Goal: Task Accomplishment & Management: Manage account settings

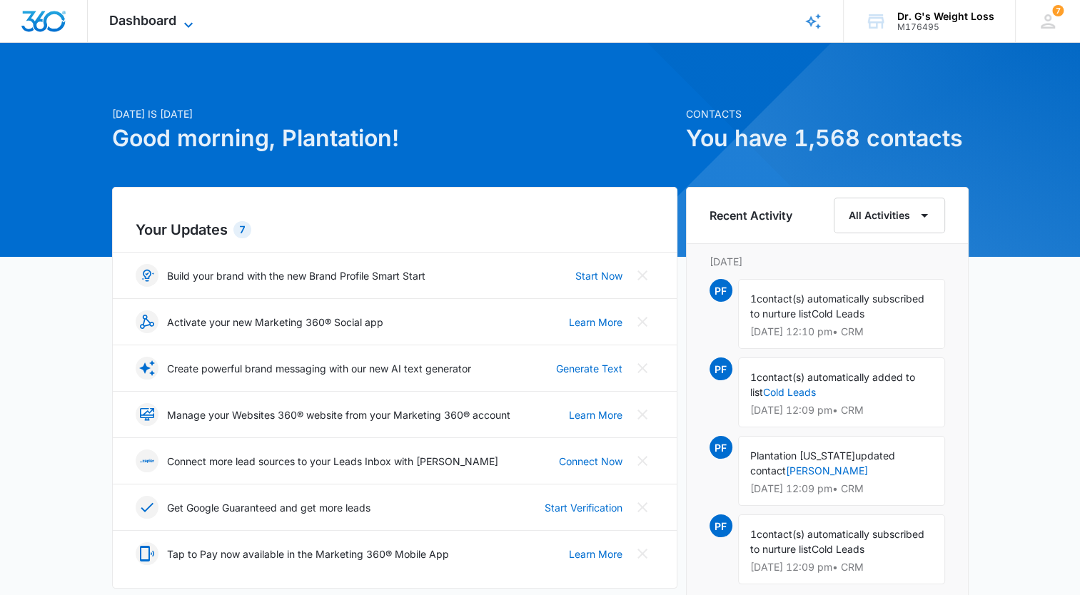
click at [161, 26] on span "Dashboard" at bounding box center [142, 20] width 67 height 15
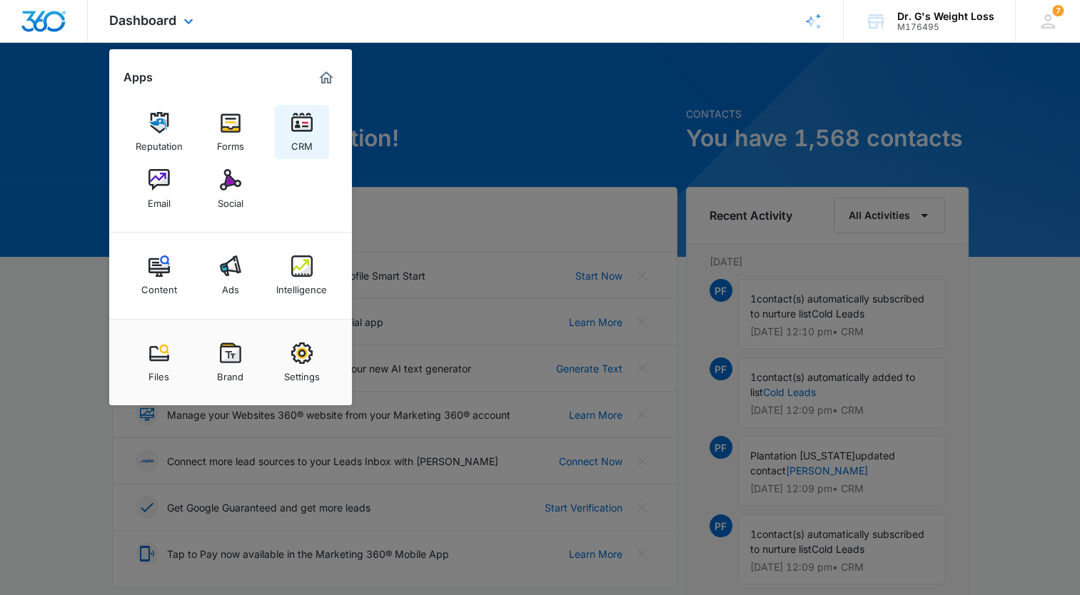
click at [304, 126] on img at bounding box center [301, 122] width 21 height 21
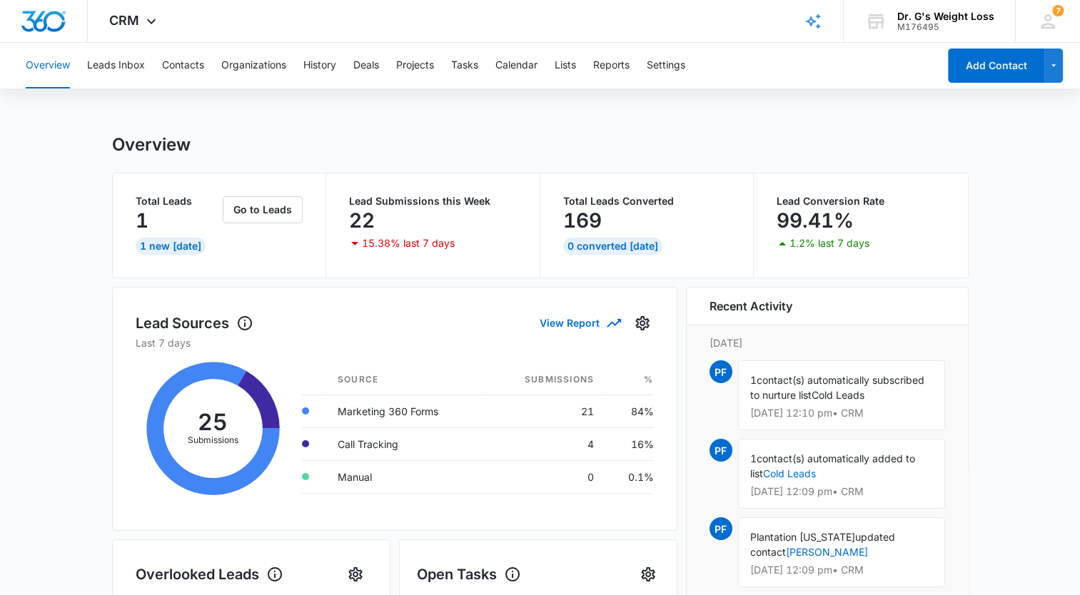
click at [174, 213] on div "1" at bounding box center [178, 220] width 85 height 29
click at [236, 210] on button "Go to Leads" at bounding box center [263, 209] width 80 height 27
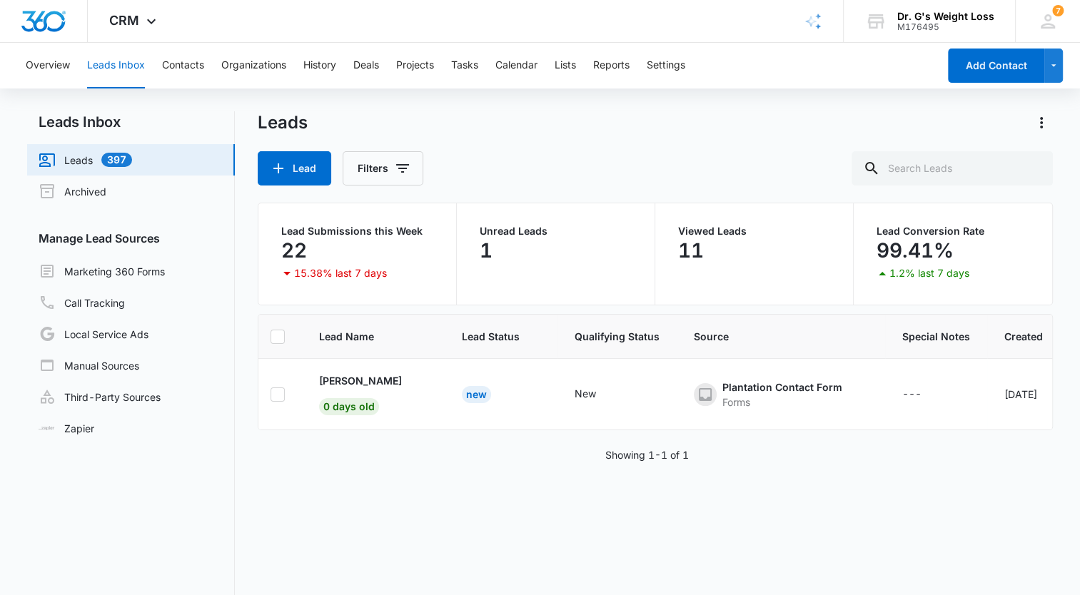
scroll to position [0, 3]
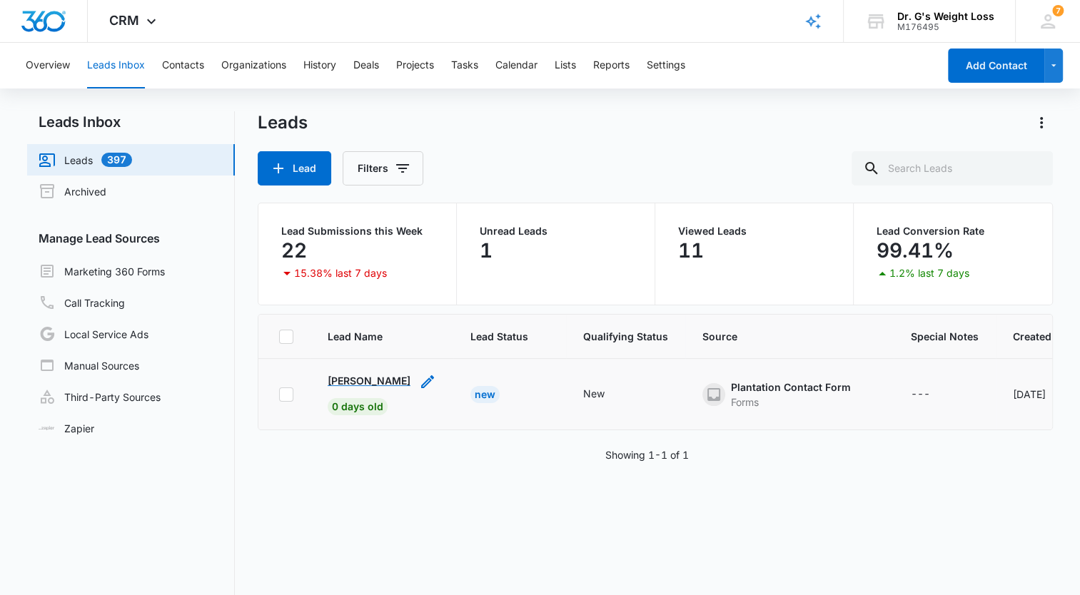
click at [367, 384] on div "[PERSON_NAME]" at bounding box center [369, 380] width 83 height 15
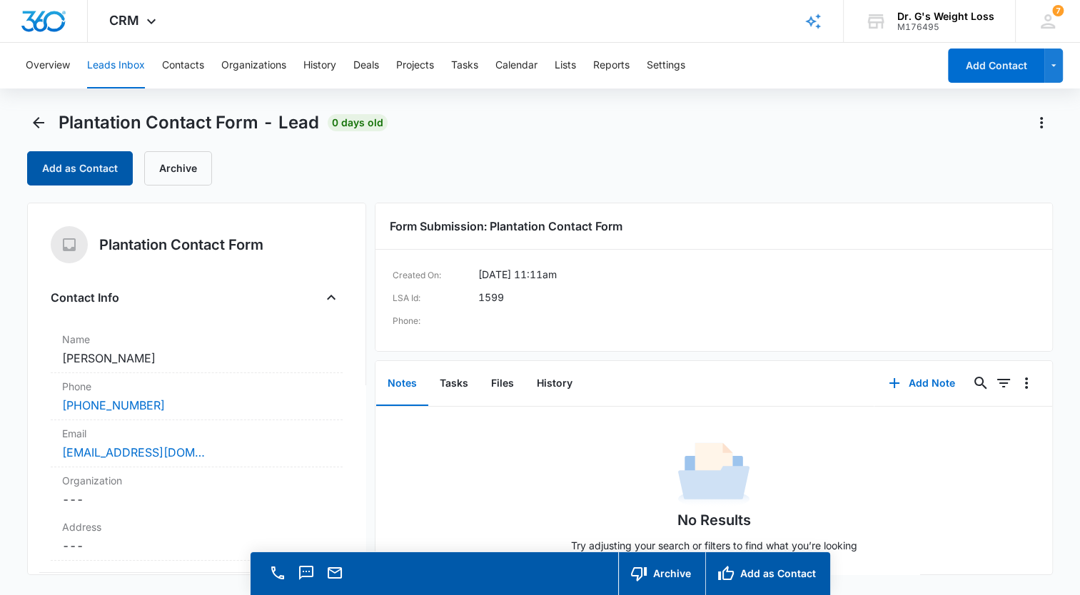
click at [98, 178] on button "Add as Contact" at bounding box center [80, 168] width 106 height 34
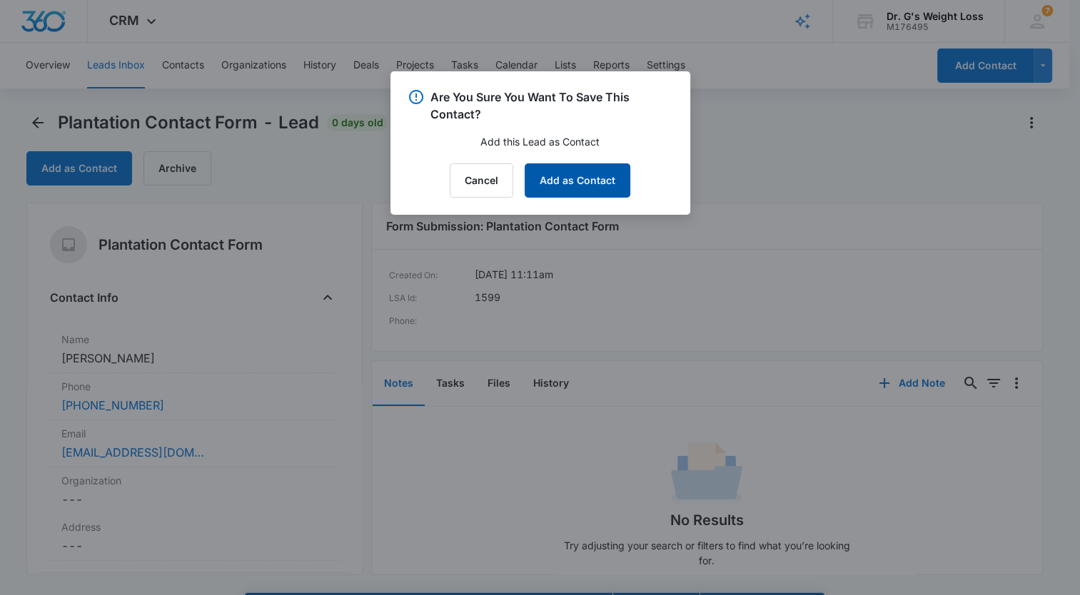
click at [562, 192] on button "Add as Contact" at bounding box center [578, 180] width 106 height 34
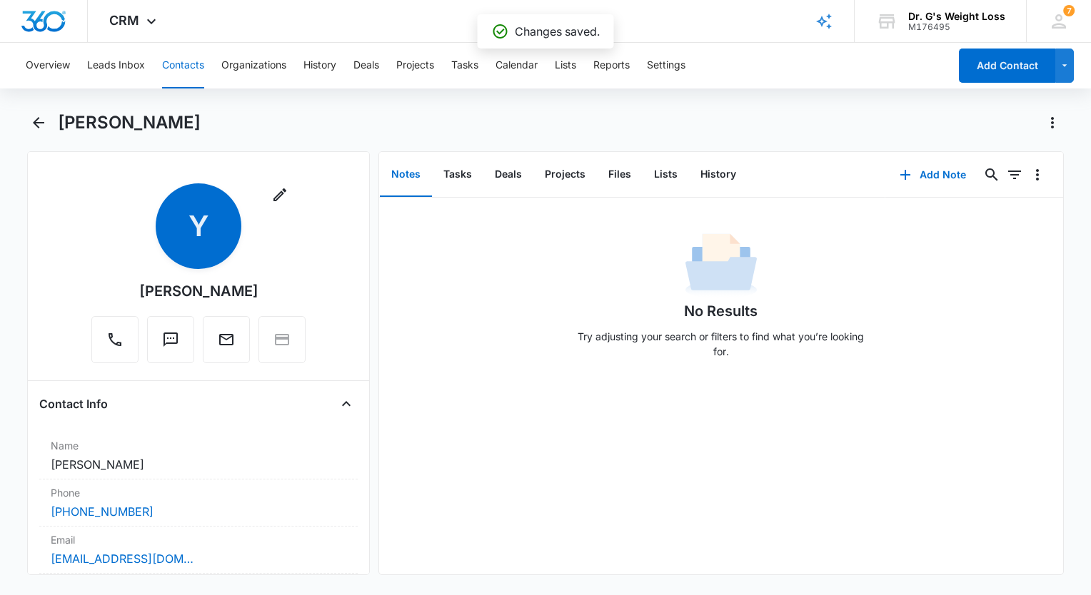
click at [201, 67] on button "Contacts" at bounding box center [183, 66] width 42 height 46
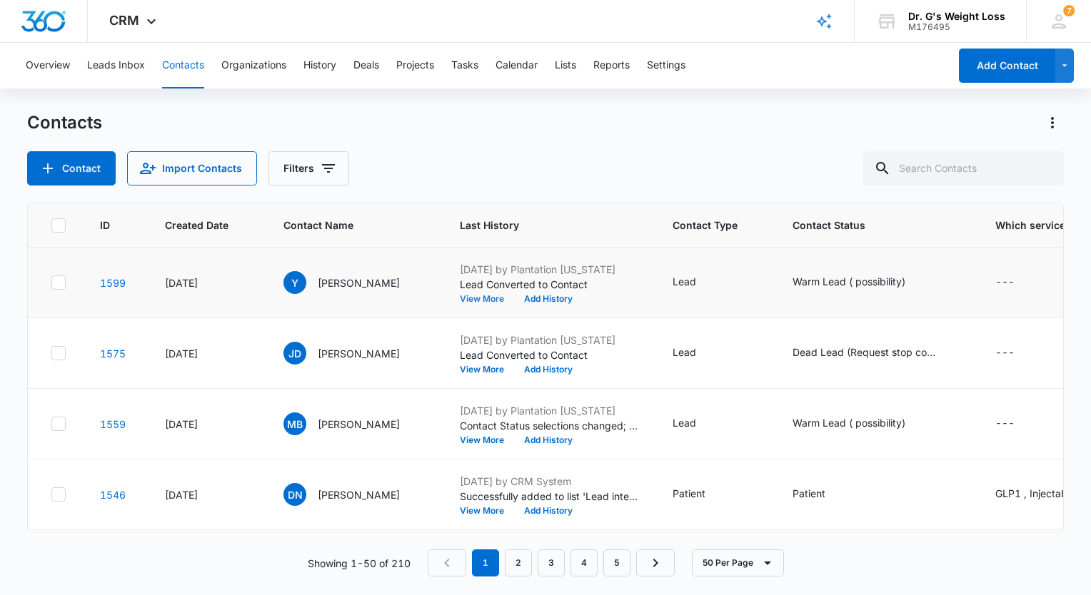
click at [514, 301] on button "View More" at bounding box center [487, 299] width 54 height 9
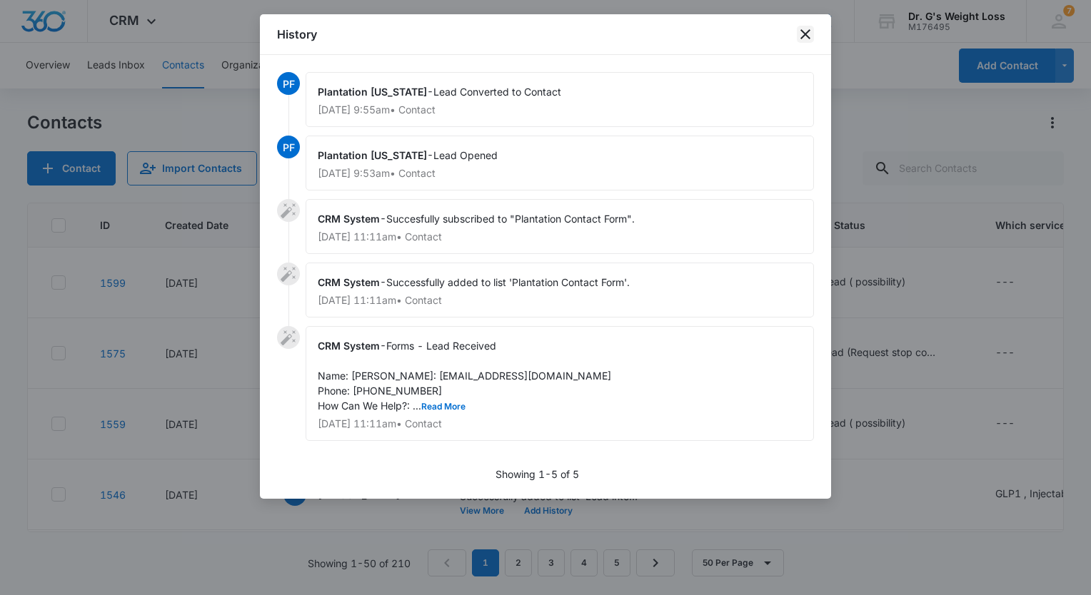
click at [806, 32] on icon "close" at bounding box center [805, 34] width 10 height 10
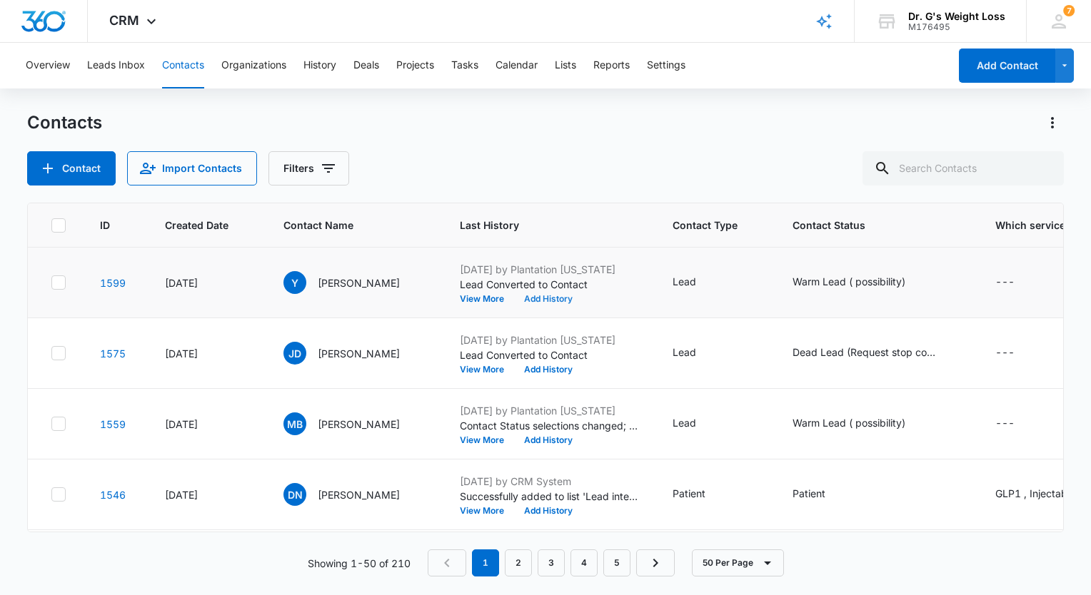
click at [582, 298] on button "Add History" at bounding box center [548, 299] width 69 height 9
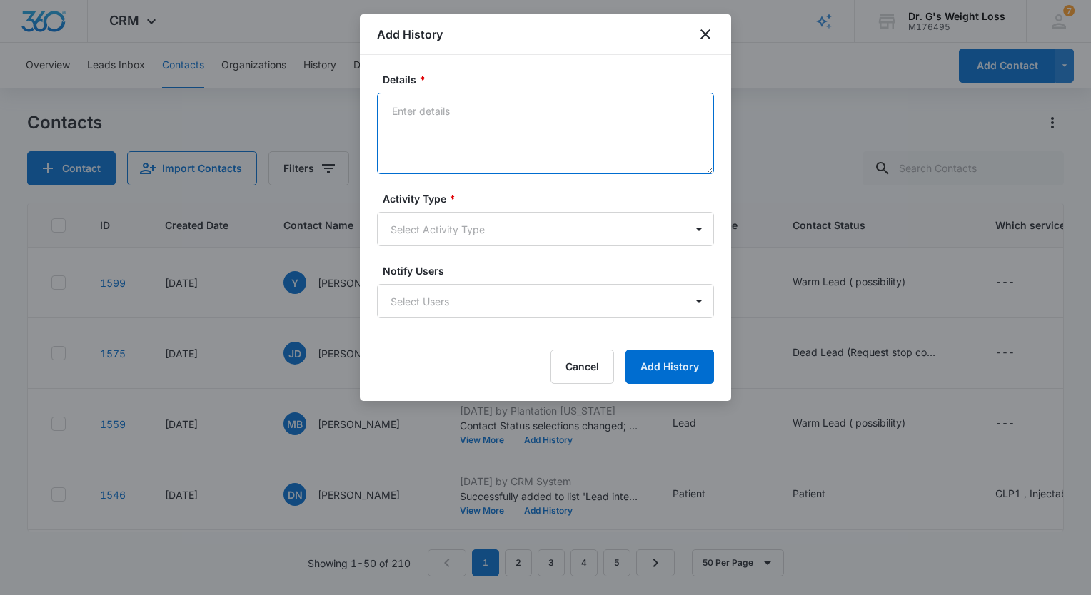
click at [557, 123] on textarea "Details *" at bounding box center [545, 133] width 337 height 81
type textarea "[PERSON_NAME] left msg for patient on [DATE] 9:55 am and also emailed patient. …"
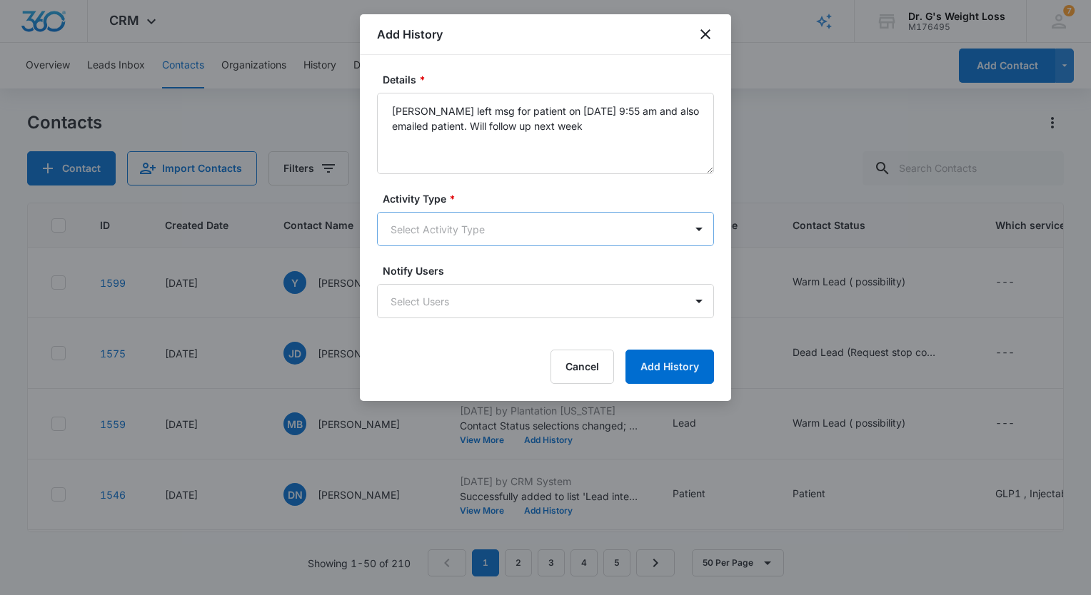
click at [605, 237] on body "CRM Apps Reputation Forms CRM Email Social Content Ads Intelligence Files Brand…" at bounding box center [545, 297] width 1091 height 595
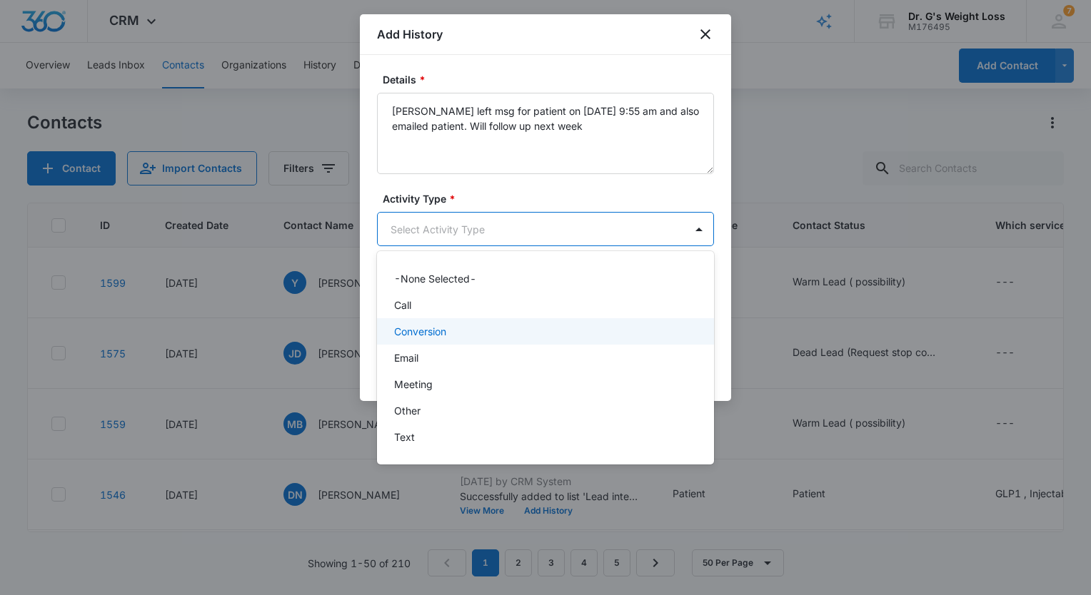
click at [543, 330] on div "Conversion" at bounding box center [544, 331] width 300 height 15
click at [515, 233] on body "CRM Apps Reputation Forms CRM Email Social Content Ads Intelligence Files Brand…" at bounding box center [545, 297] width 1091 height 595
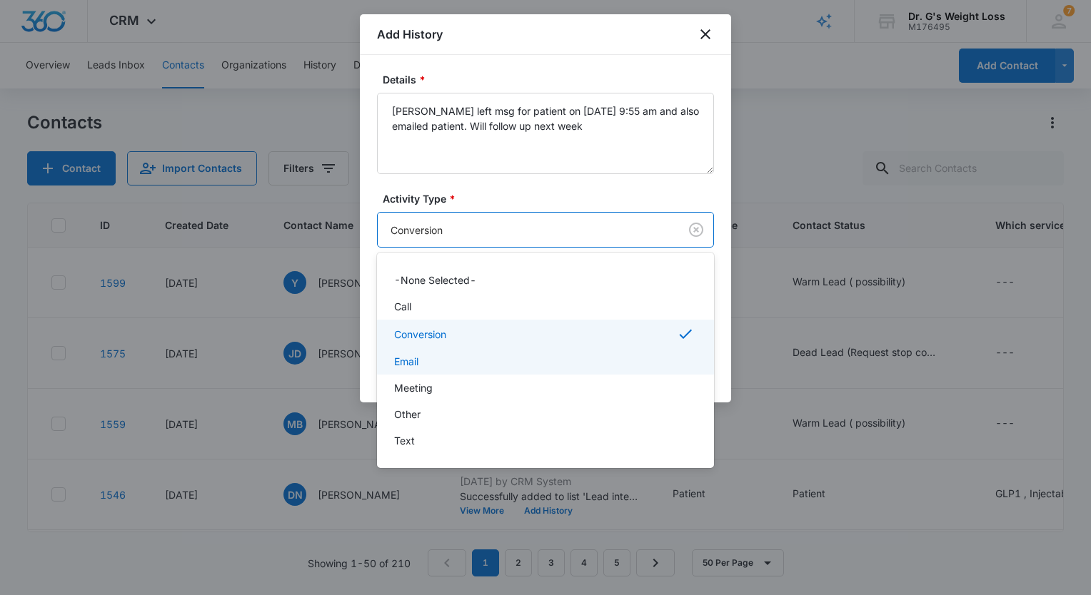
click at [475, 351] on div "Email" at bounding box center [545, 361] width 337 height 26
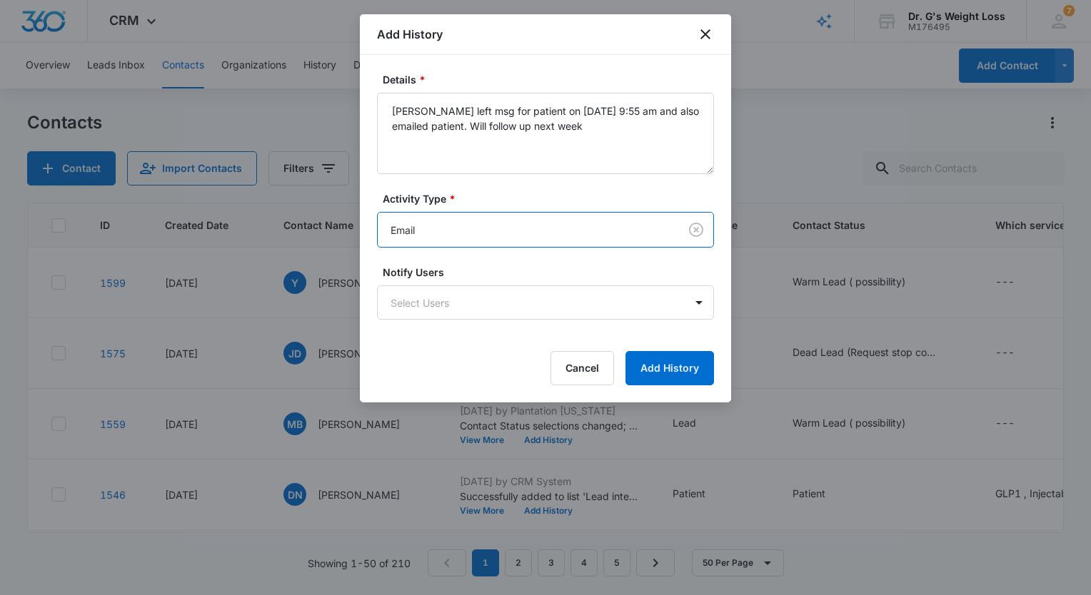
click at [485, 223] on body "CRM Apps Reputation Forms CRM Email Social Content Ads Intelligence Files Brand…" at bounding box center [545, 297] width 1091 height 595
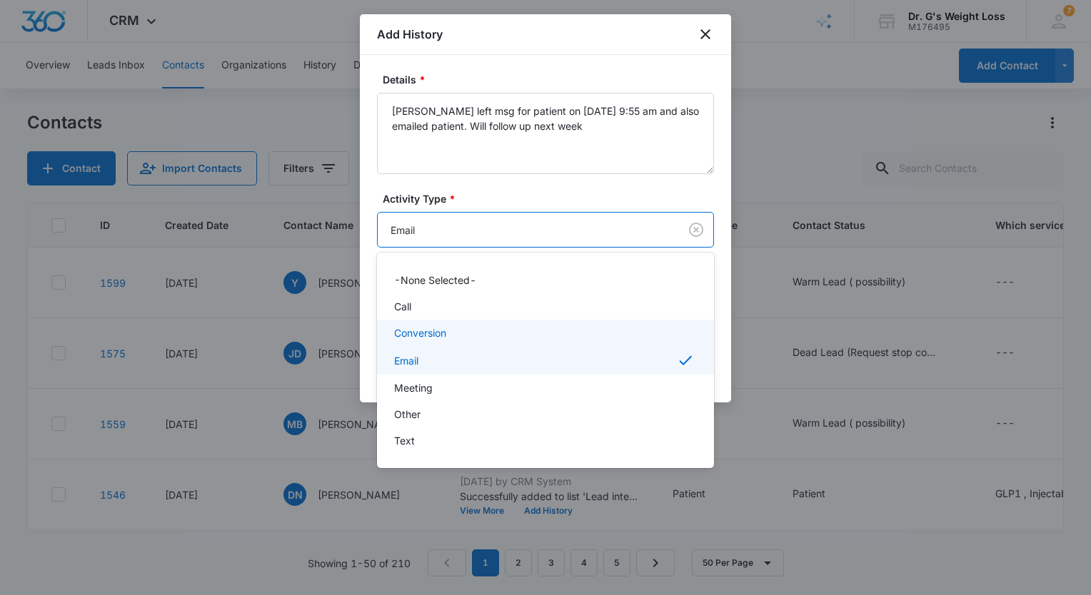
click at [477, 330] on div "Conversion" at bounding box center [544, 332] width 300 height 15
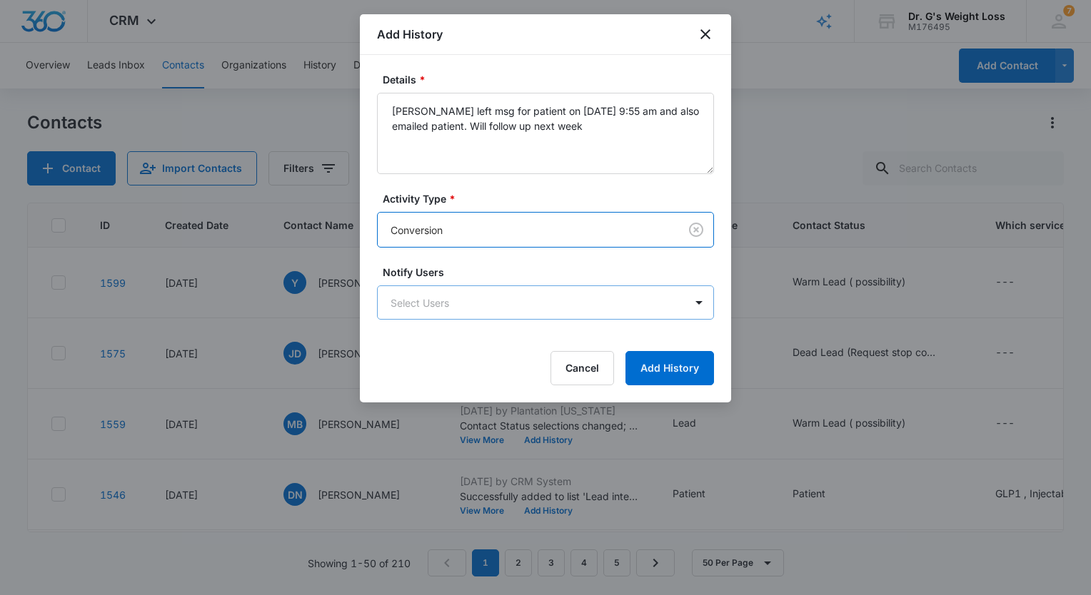
click at [480, 302] on body "CRM Apps Reputation Forms CRM Email Social Content Ads Intelligence Files Brand…" at bounding box center [545, 297] width 1091 height 595
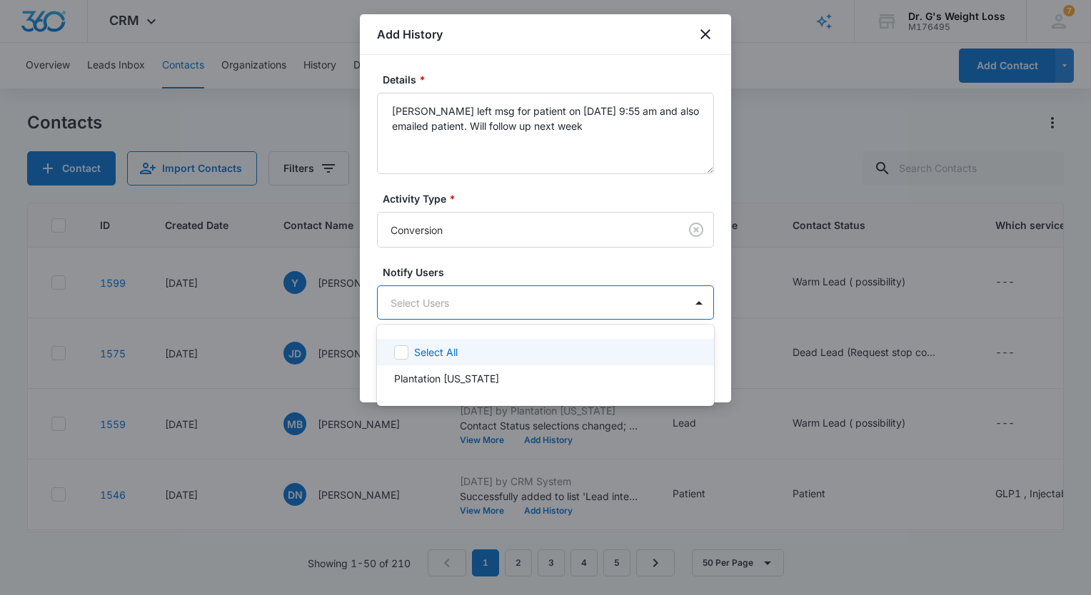
click at [477, 356] on div "Select All" at bounding box center [554, 352] width 280 height 15
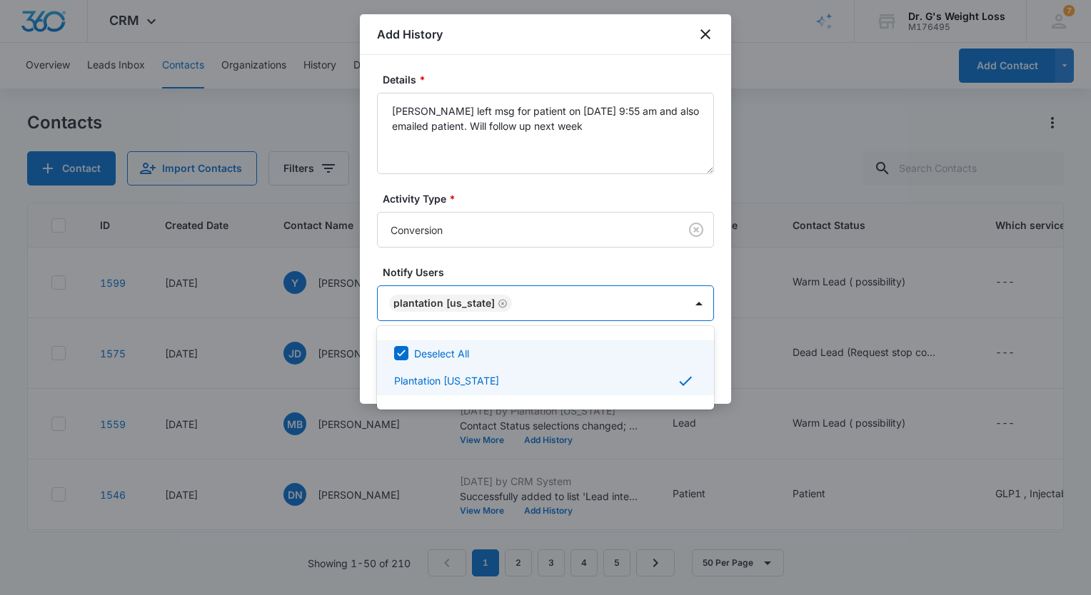
click at [508, 270] on div at bounding box center [545, 297] width 1091 height 595
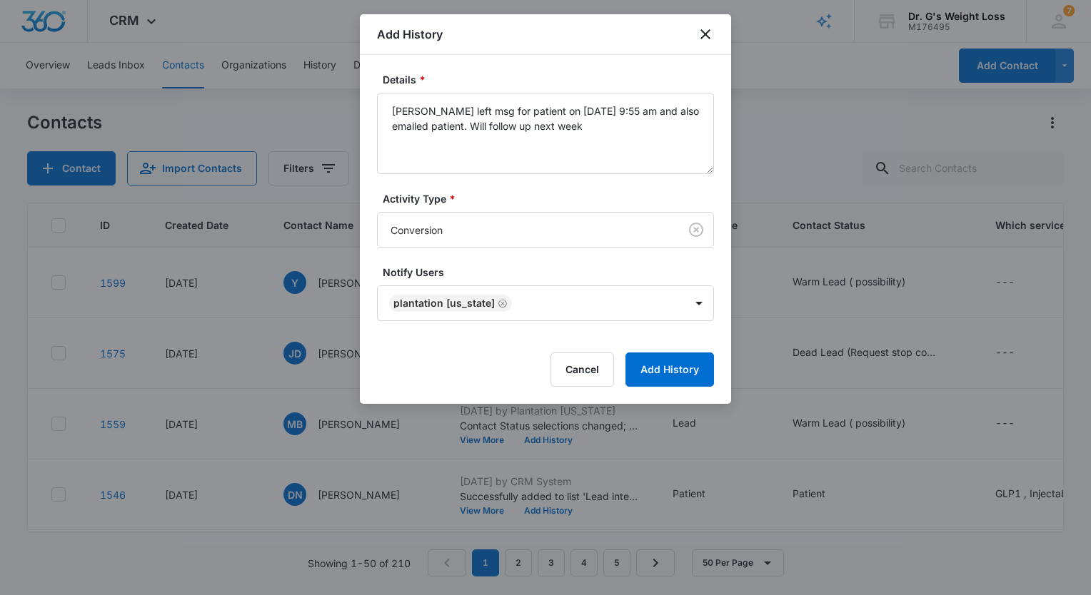
click at [474, 321] on form "Details * [PERSON_NAME] left msg for patient on [DATE] 9:55 am and also emailed…" at bounding box center [545, 229] width 337 height 315
click at [648, 369] on button "Add History" at bounding box center [669, 370] width 88 height 34
